Goal: Find specific page/section

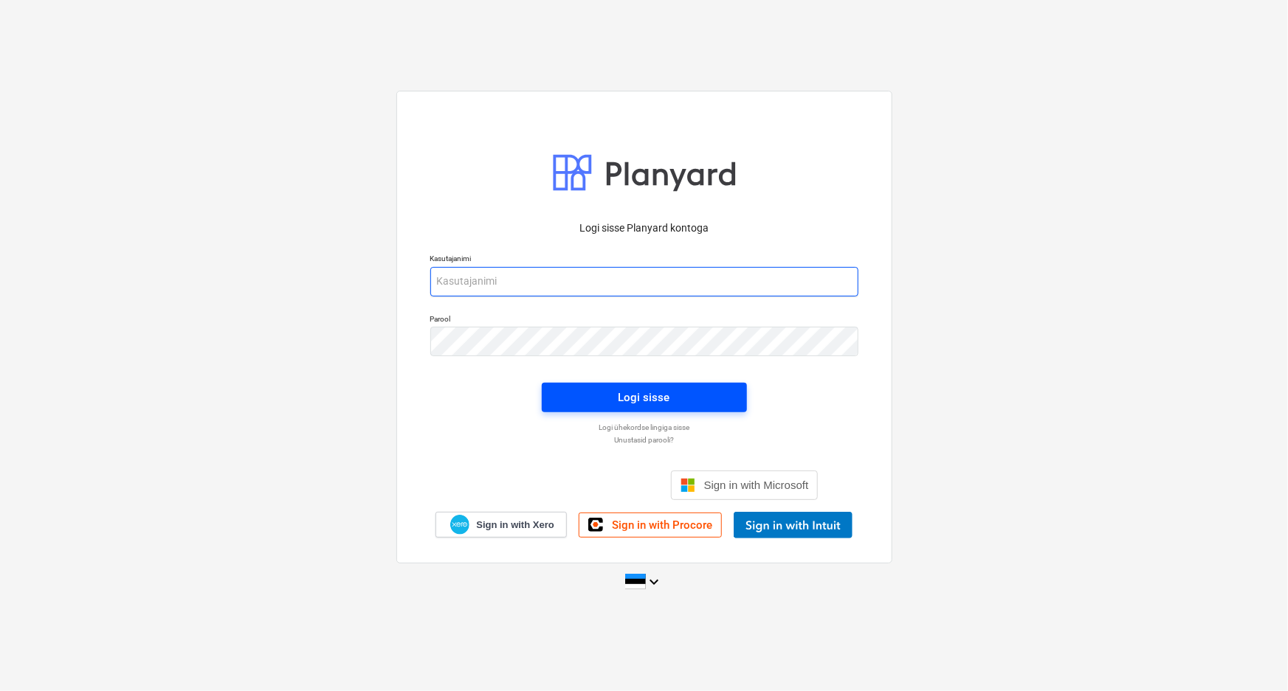
type input "[PERSON_NAME][EMAIL_ADDRESS][DOMAIN_NAME]"
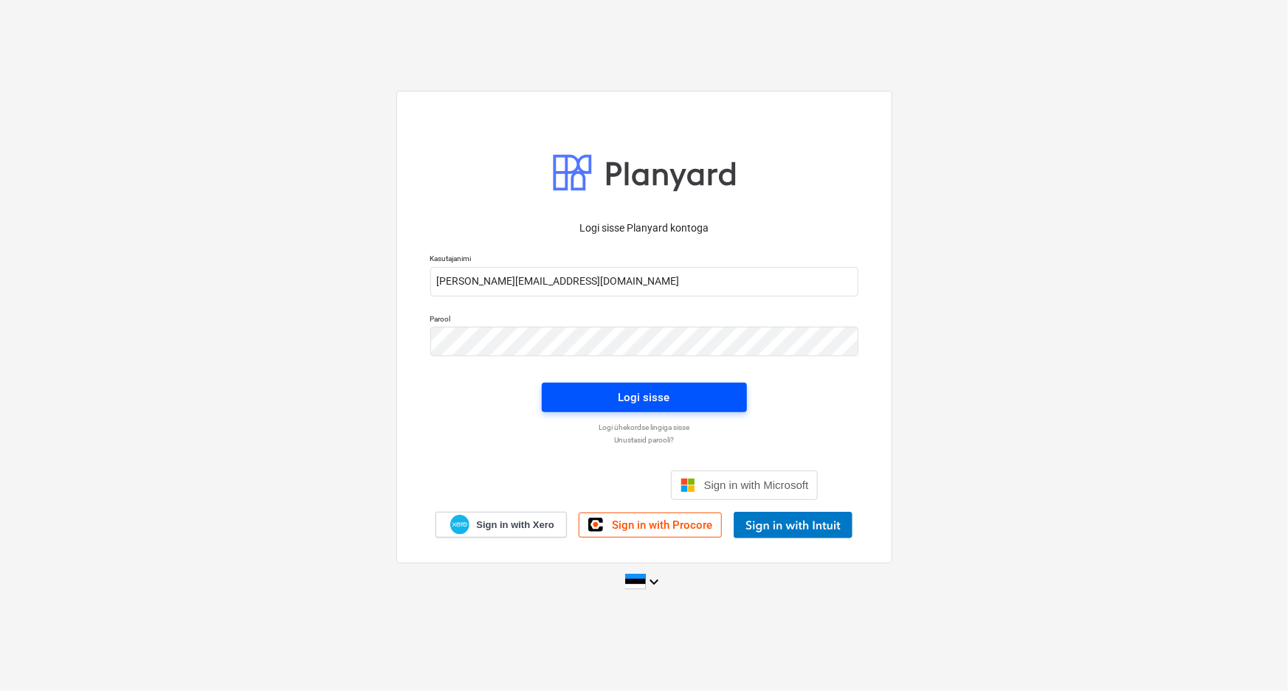
click at [632, 394] on div "Logi sisse" at bounding box center [644, 397] width 52 height 19
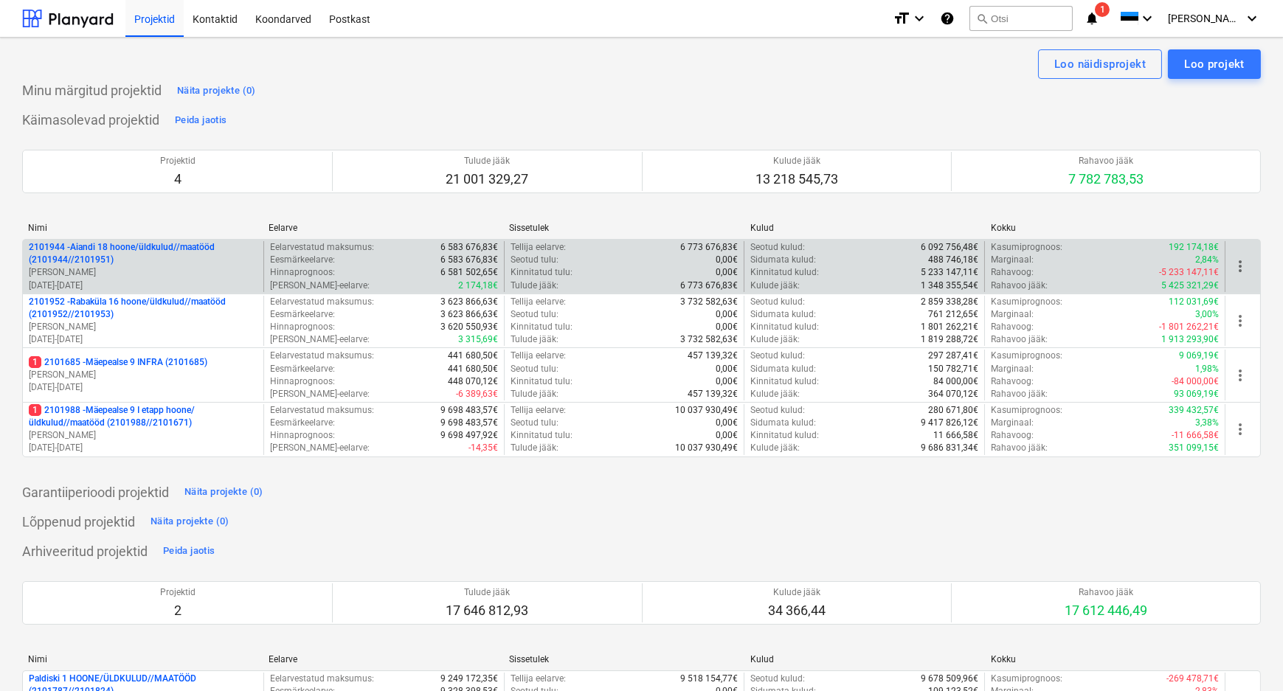
click at [132, 258] on p "2101944 - Aiandi 18 hoone/üldkulud//maatööd (2101944//2101951)" at bounding box center [143, 253] width 229 height 25
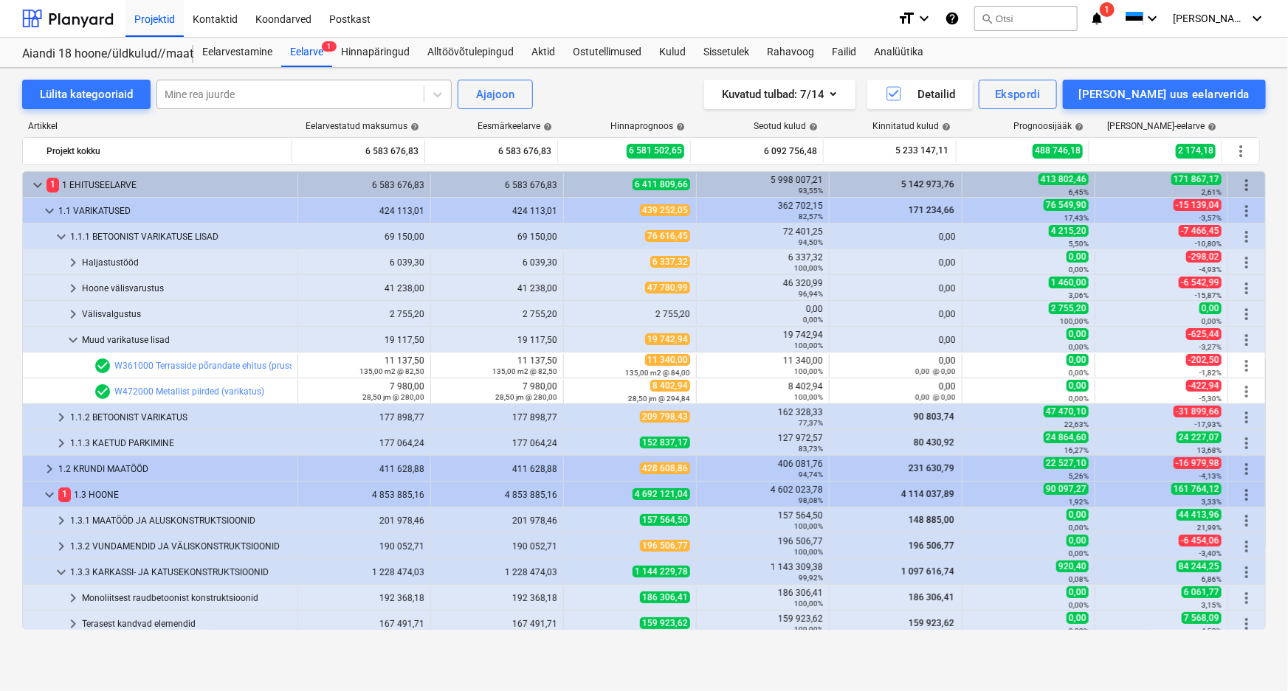
click at [255, 93] on div at bounding box center [291, 94] width 252 height 15
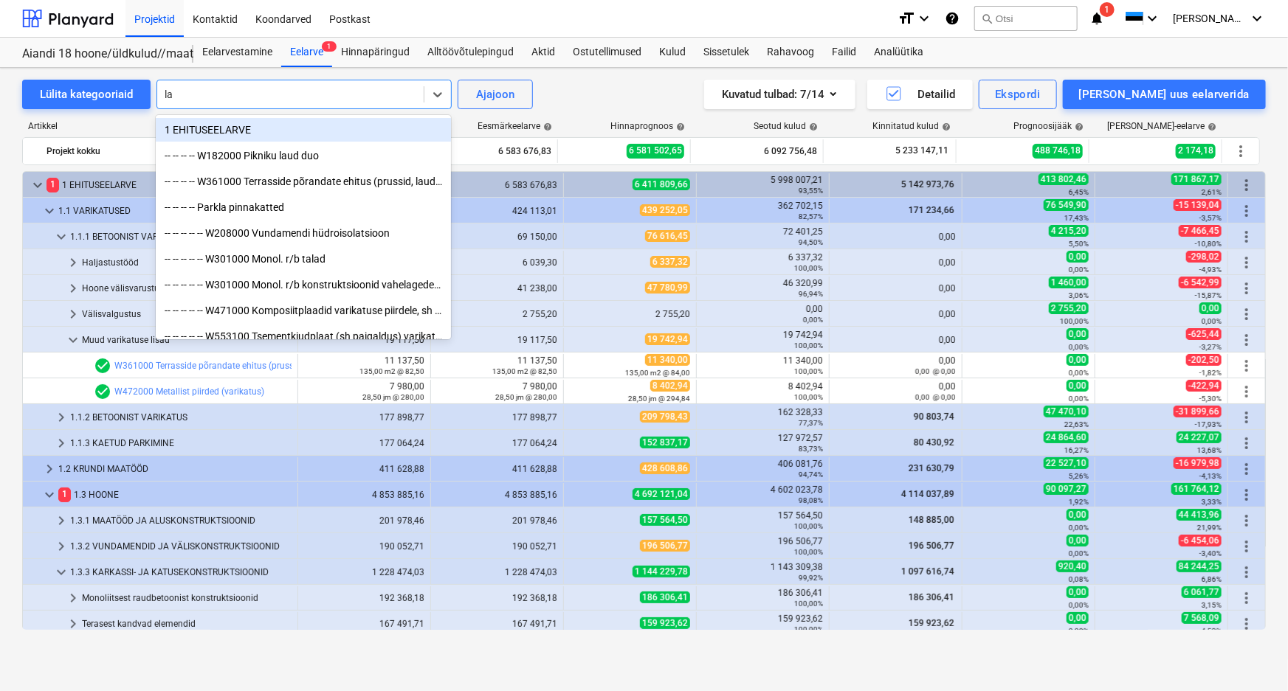
type input "lak"
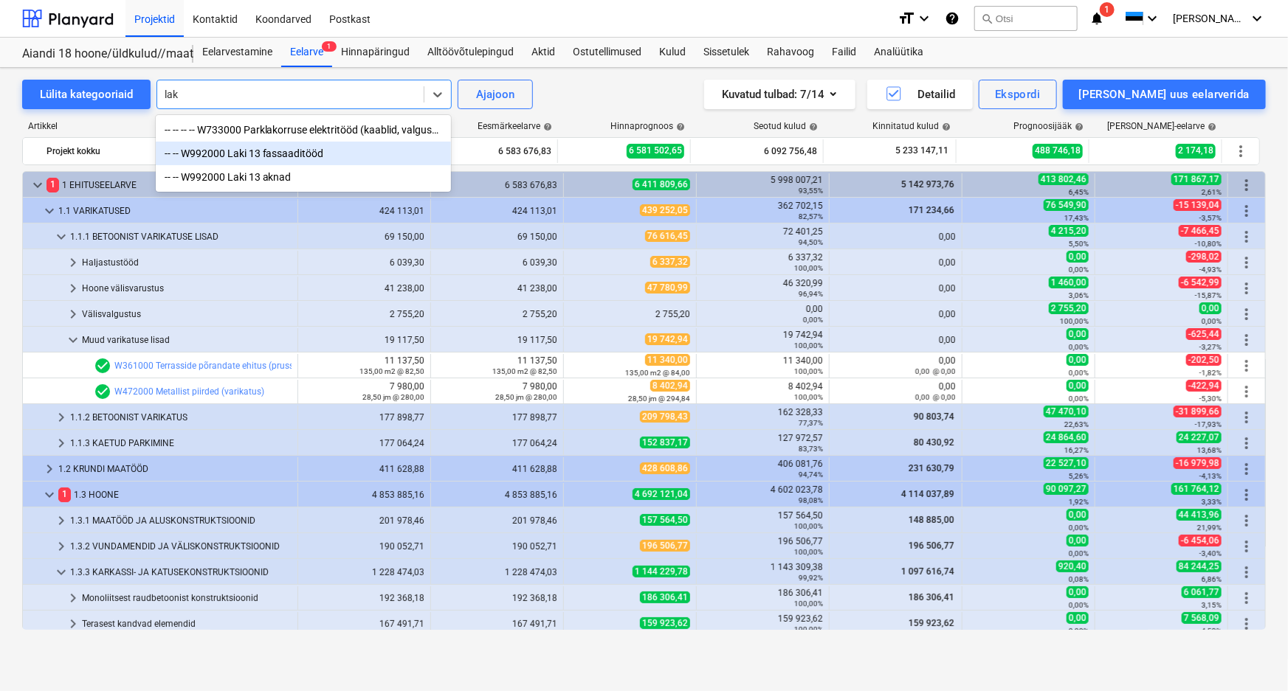
click at [263, 150] on div "-- -- W992000 Laki 13 fassaaditööd" at bounding box center [303, 154] width 295 height 24
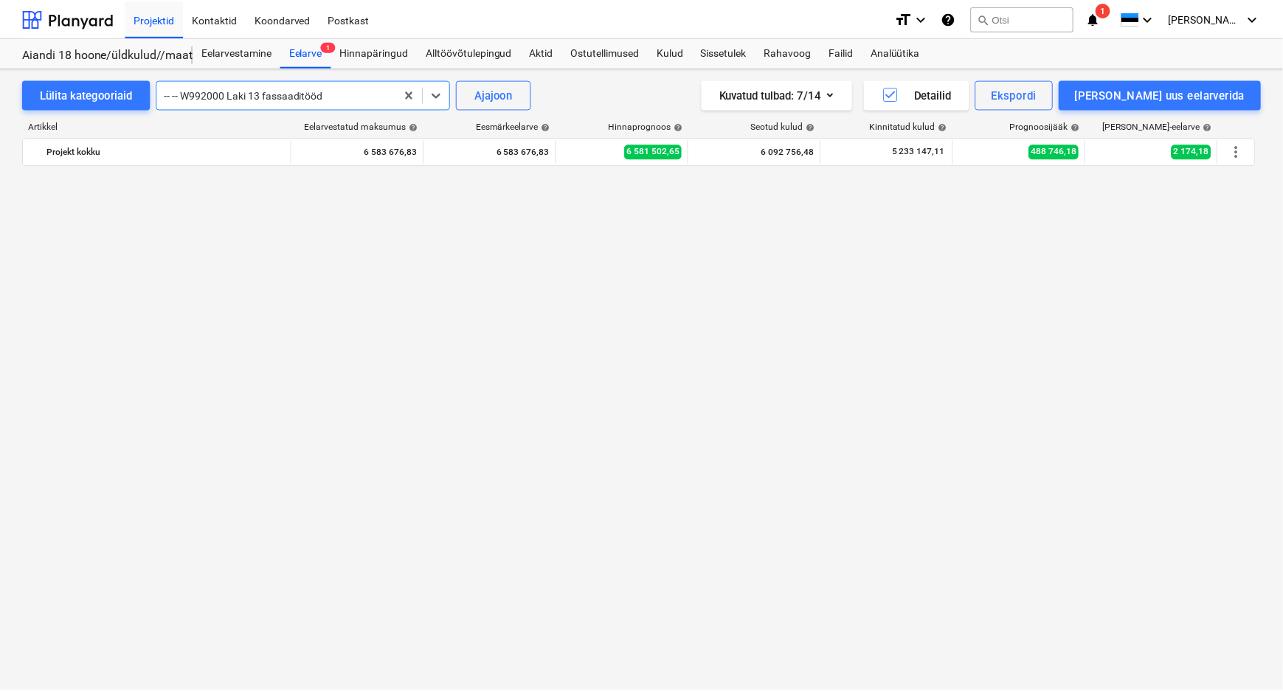
scroll to position [1762, 0]
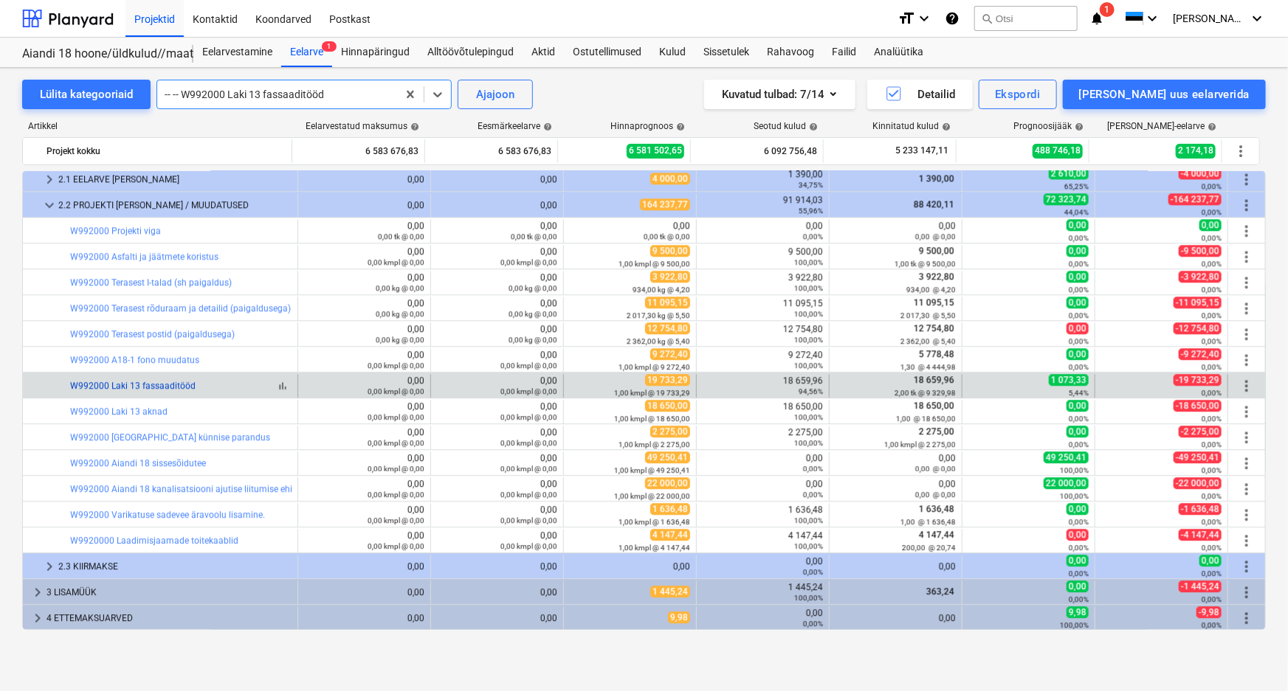
click at [173, 386] on link "W992000 Laki 13 fassaaditööd" at bounding box center [132, 386] width 125 height 10
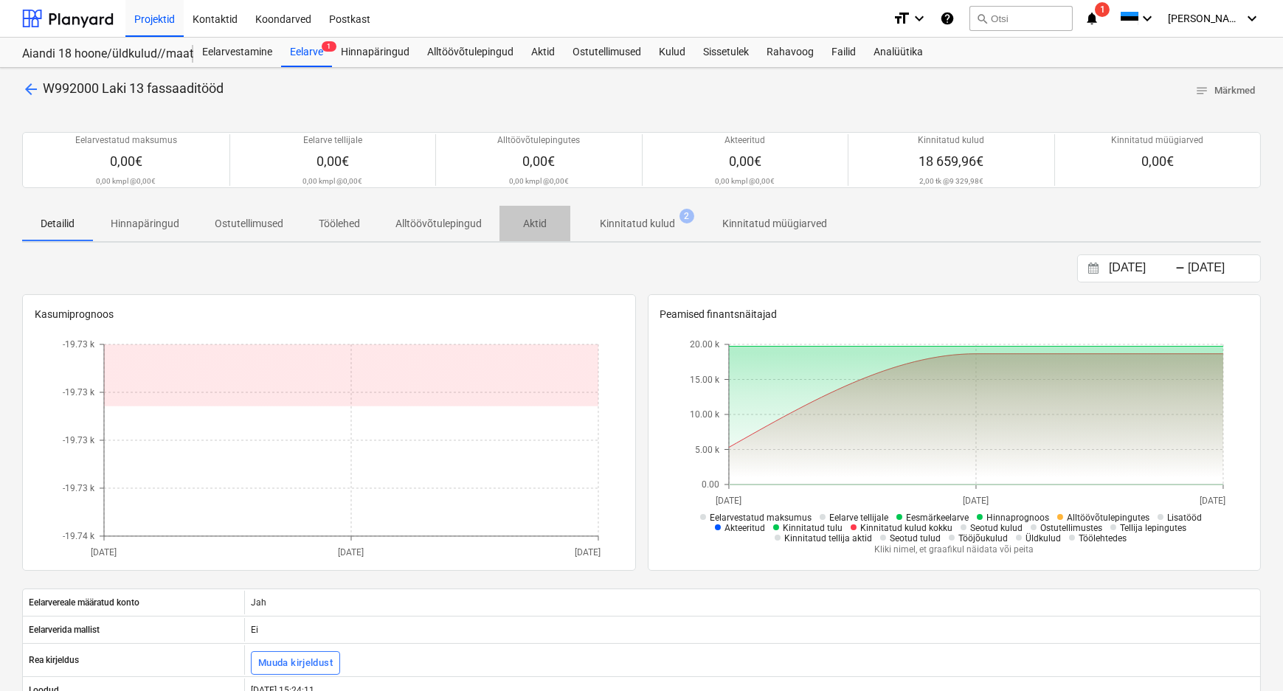
click at [534, 221] on p "Aktid" at bounding box center [534, 223] width 35 height 15
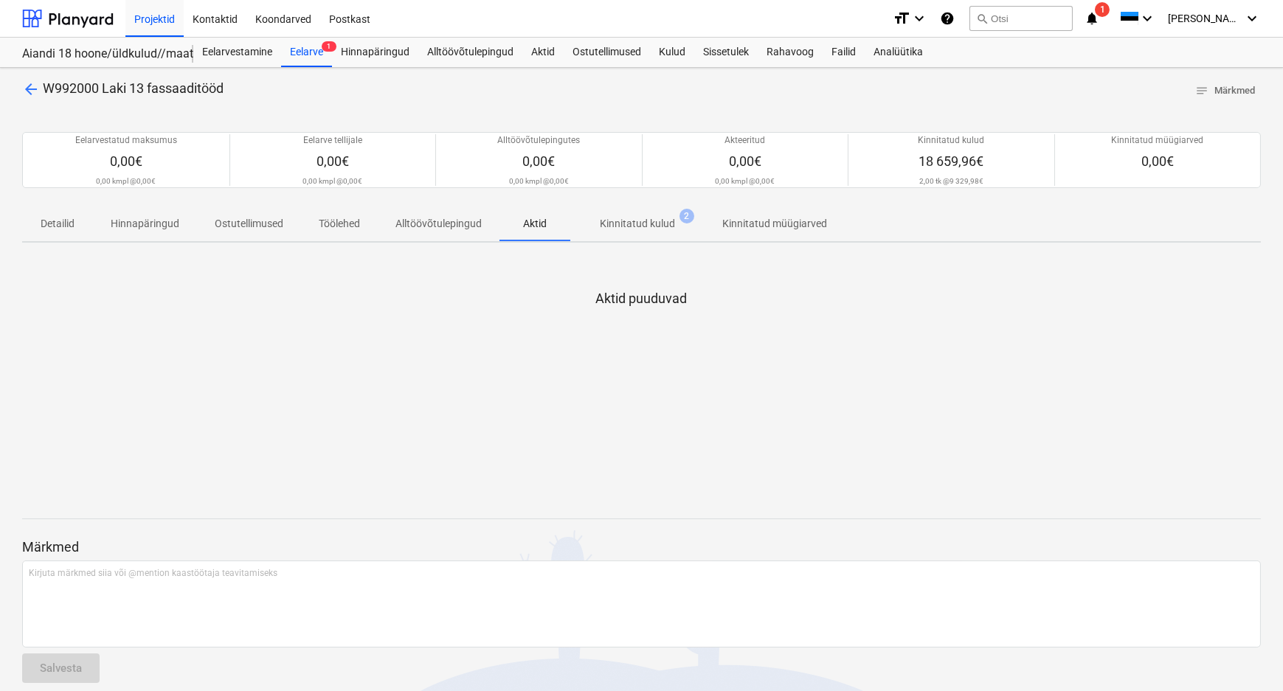
click at [656, 225] on p "Kinnitatud kulud" at bounding box center [637, 223] width 75 height 15
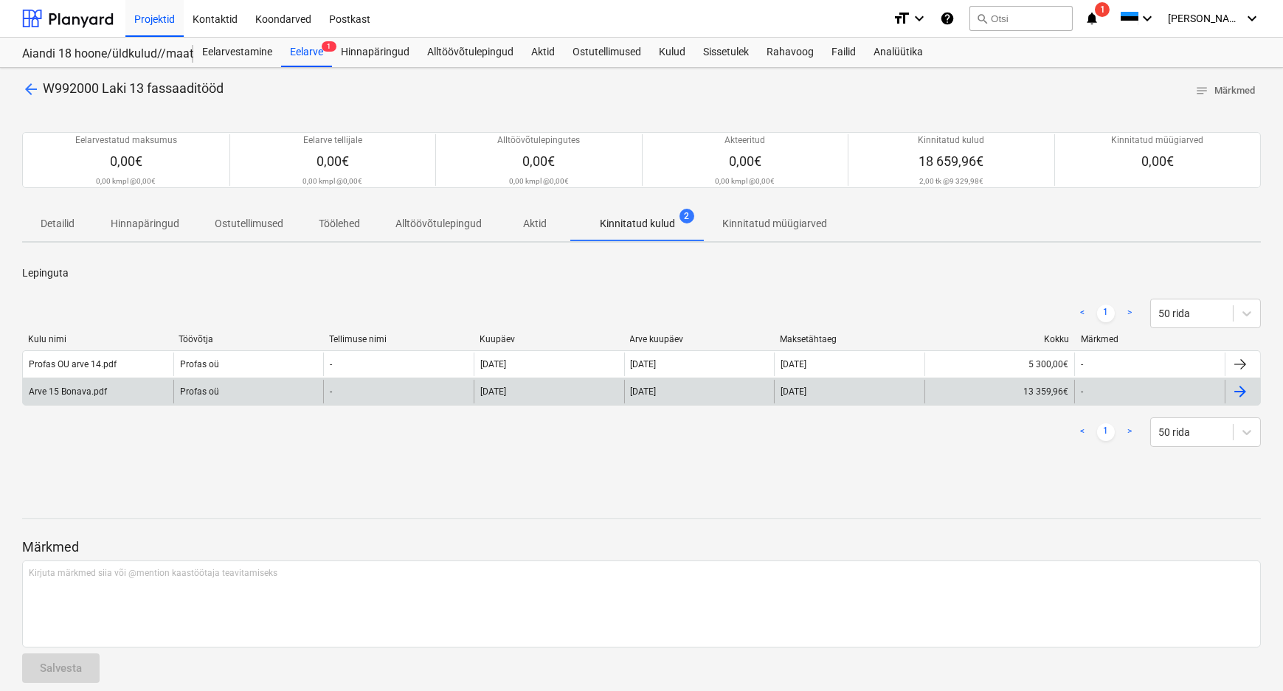
click at [1245, 393] on div at bounding box center [1241, 392] width 18 height 18
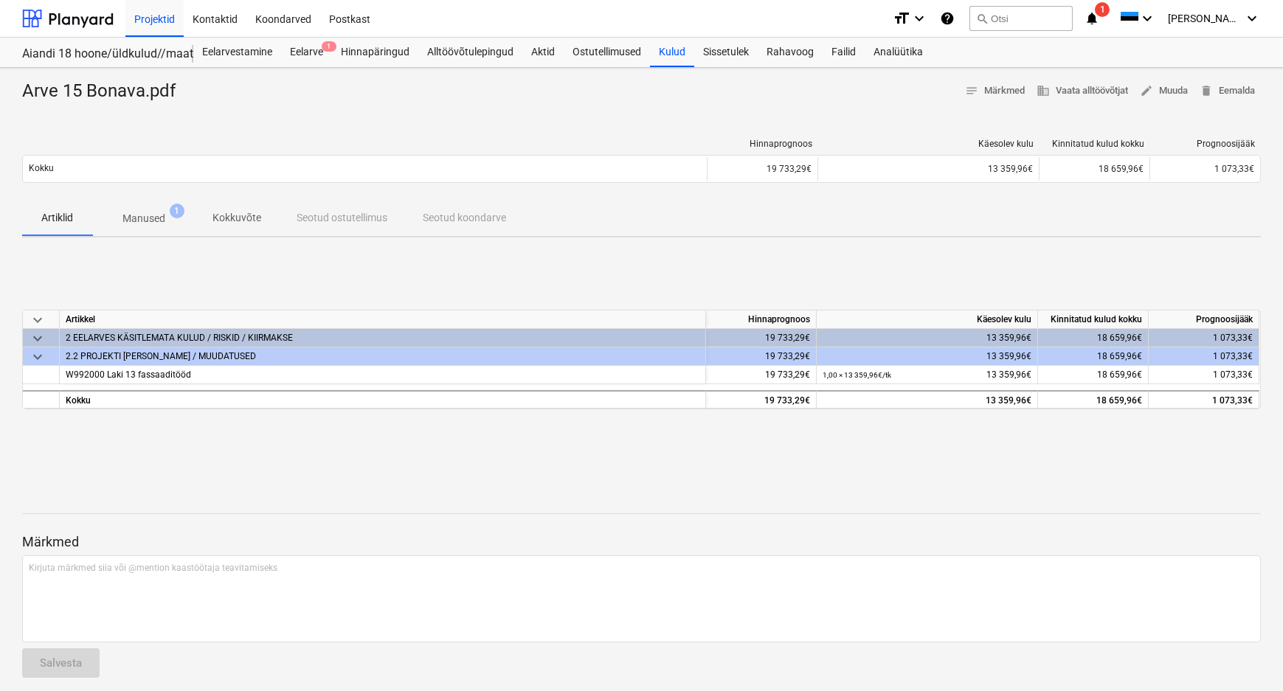
click at [152, 218] on p "Manused" at bounding box center [144, 218] width 43 height 15
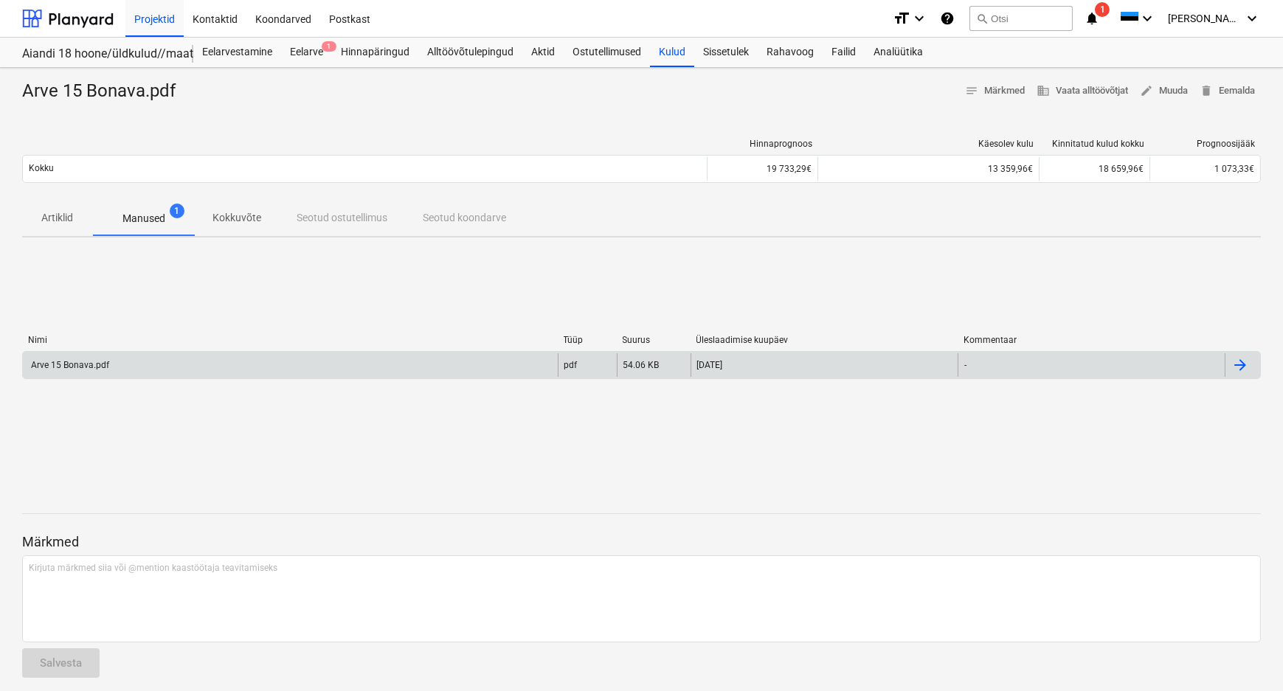
click at [90, 361] on div "Arve 15 Bonava.pdf" at bounding box center [69, 365] width 80 height 10
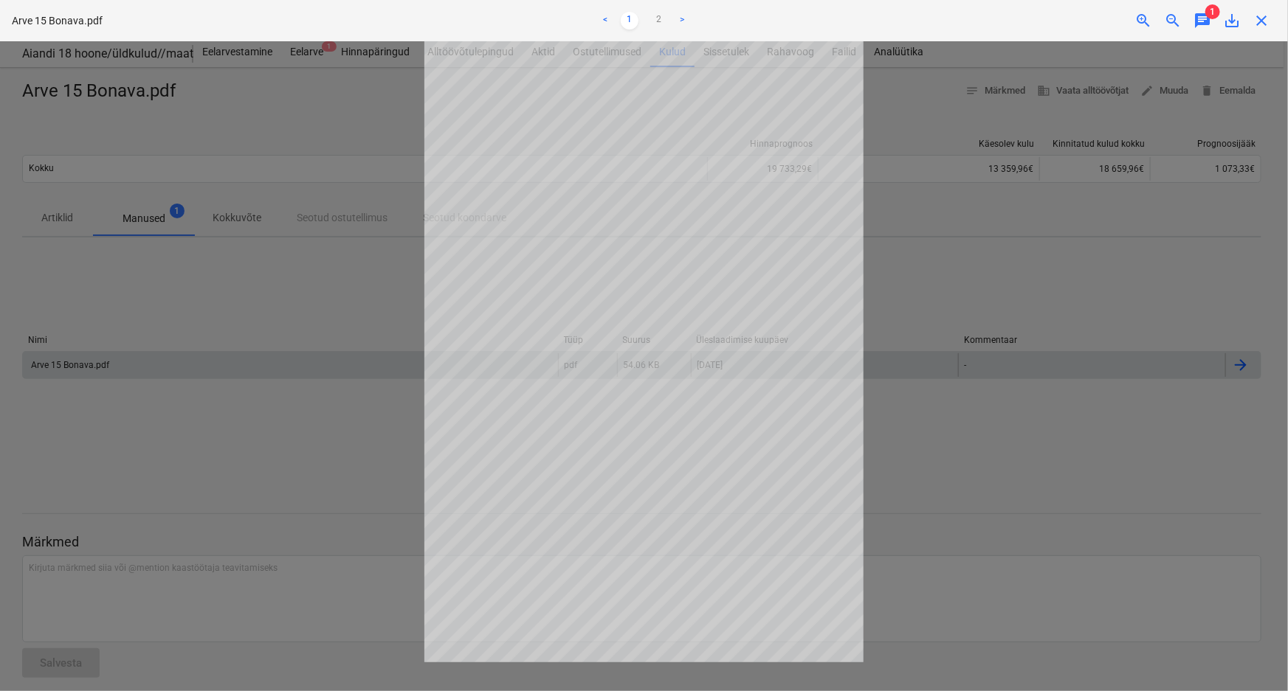
click at [368, 438] on div at bounding box center [644, 366] width 1288 height 650
click at [368, 298] on div at bounding box center [644, 366] width 1288 height 650
click at [1258, 17] on span "close" at bounding box center [1261, 21] width 18 height 18
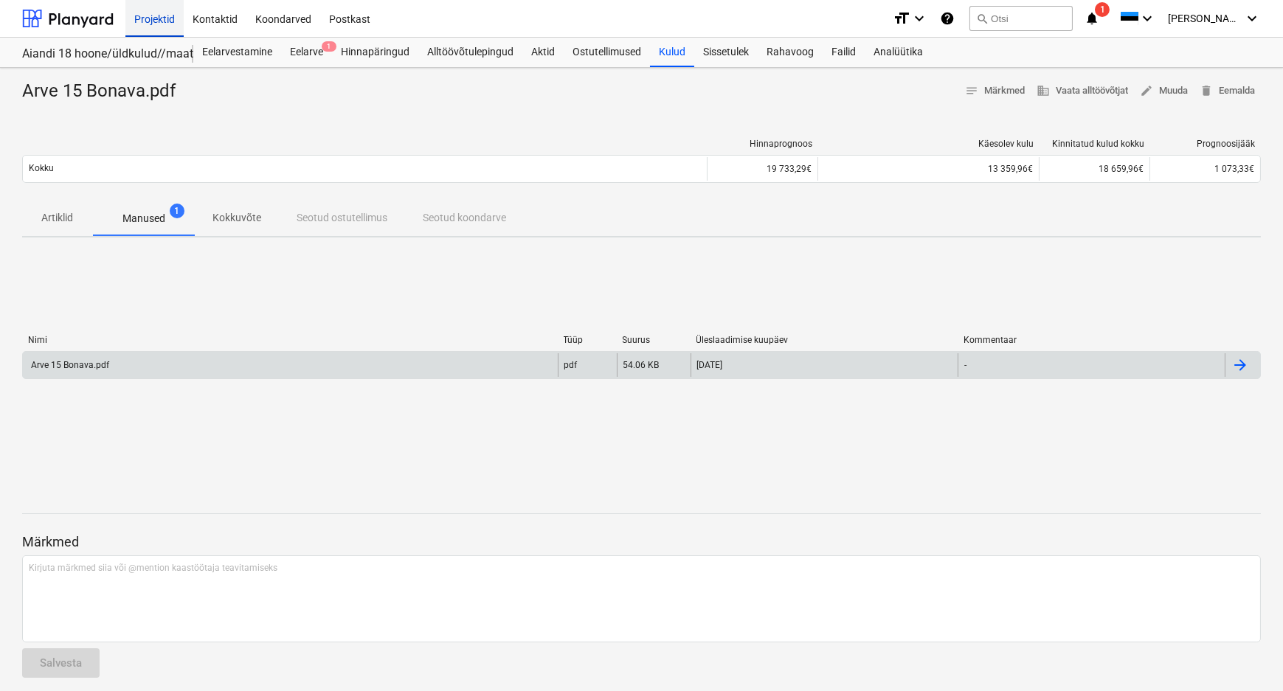
click at [162, 15] on div "Projektid" at bounding box center [154, 18] width 58 height 38
